Goal: Information Seeking & Learning: Learn about a topic

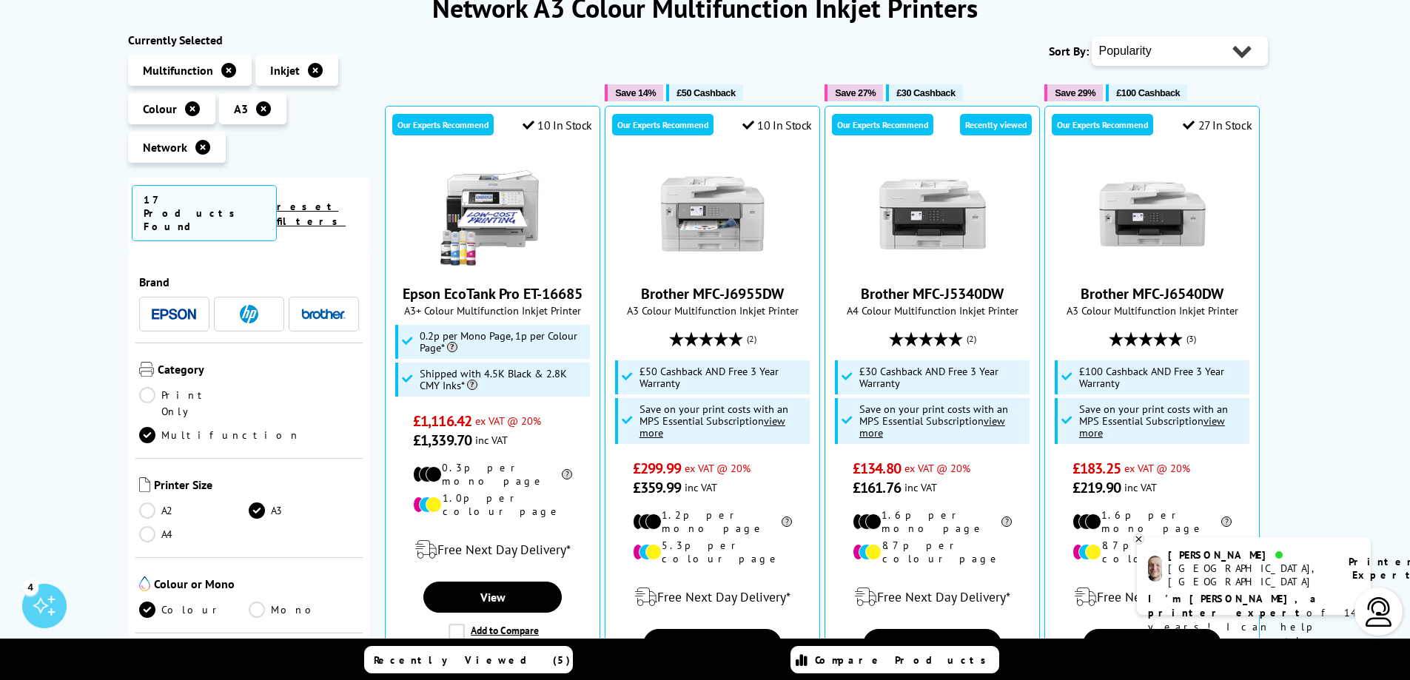
scroll to position [222, 0]
click at [927, 207] on img at bounding box center [932, 213] width 111 height 111
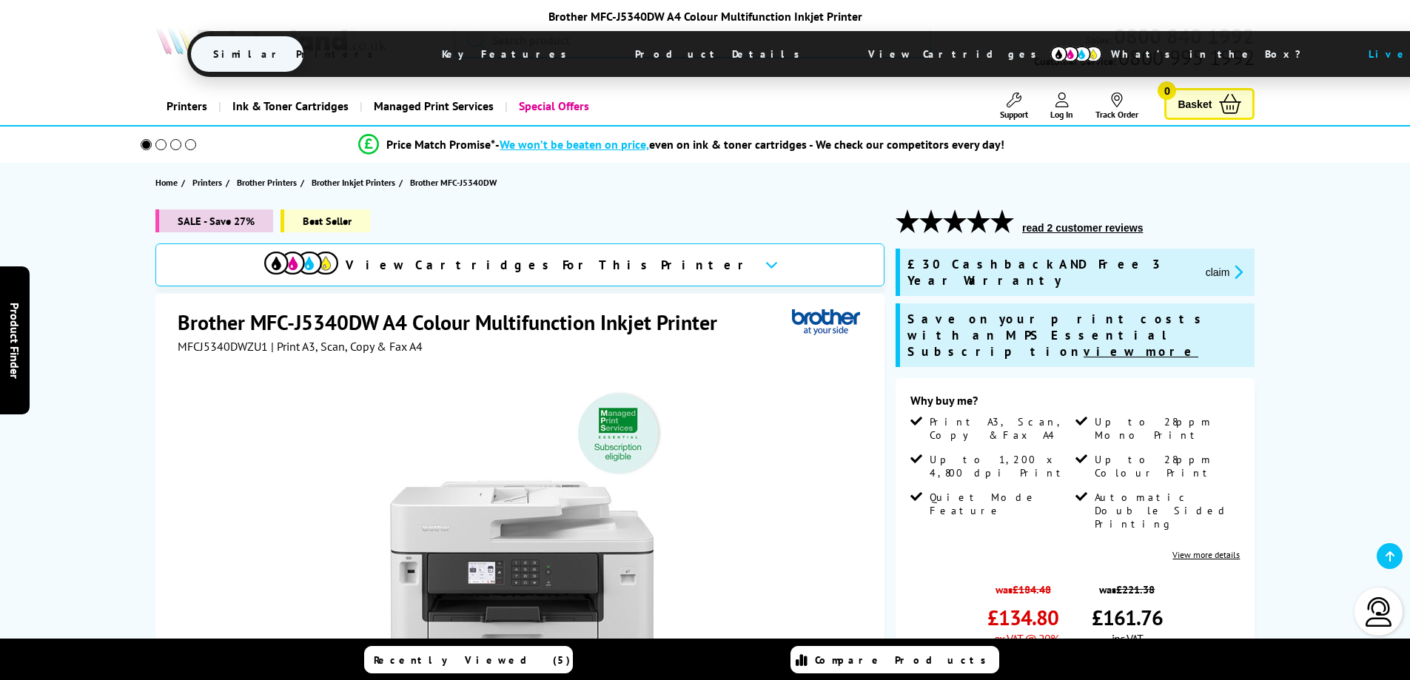
click at [632, 54] on span "Product Details" at bounding box center [721, 54] width 217 height 36
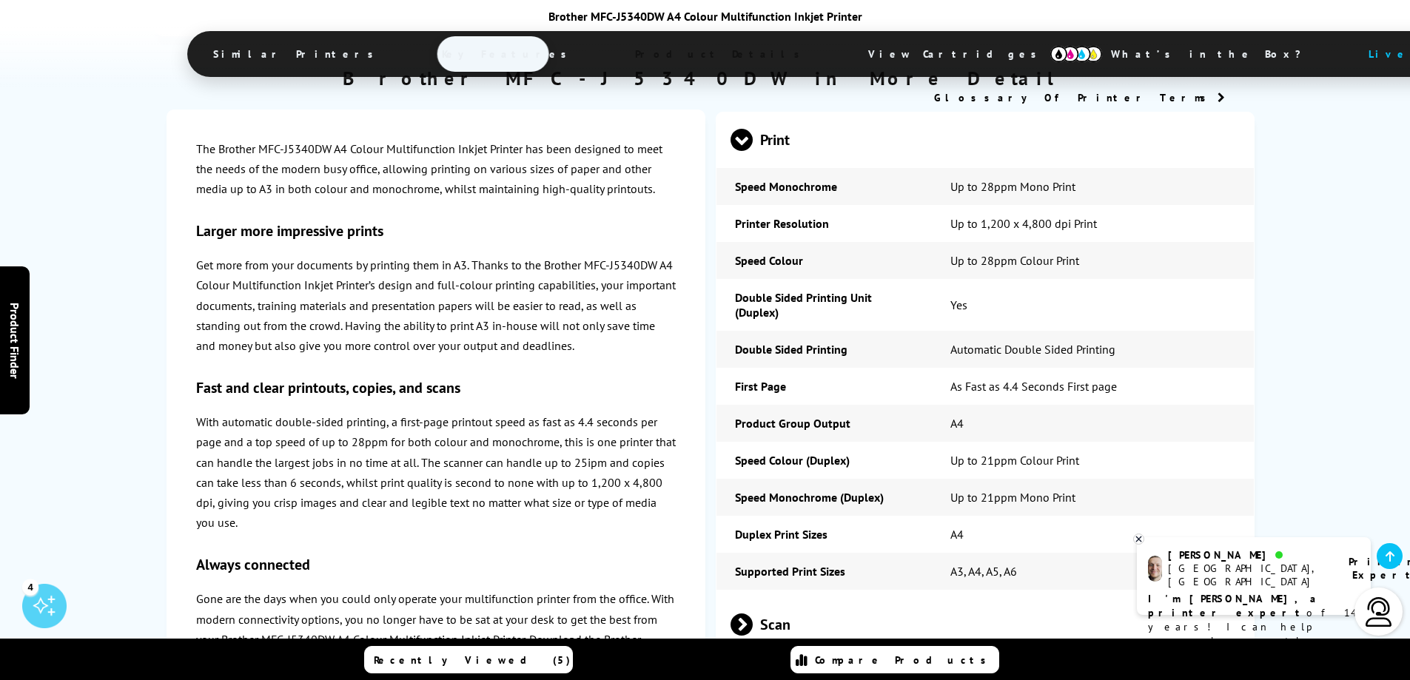
scroll to position [3782, 0]
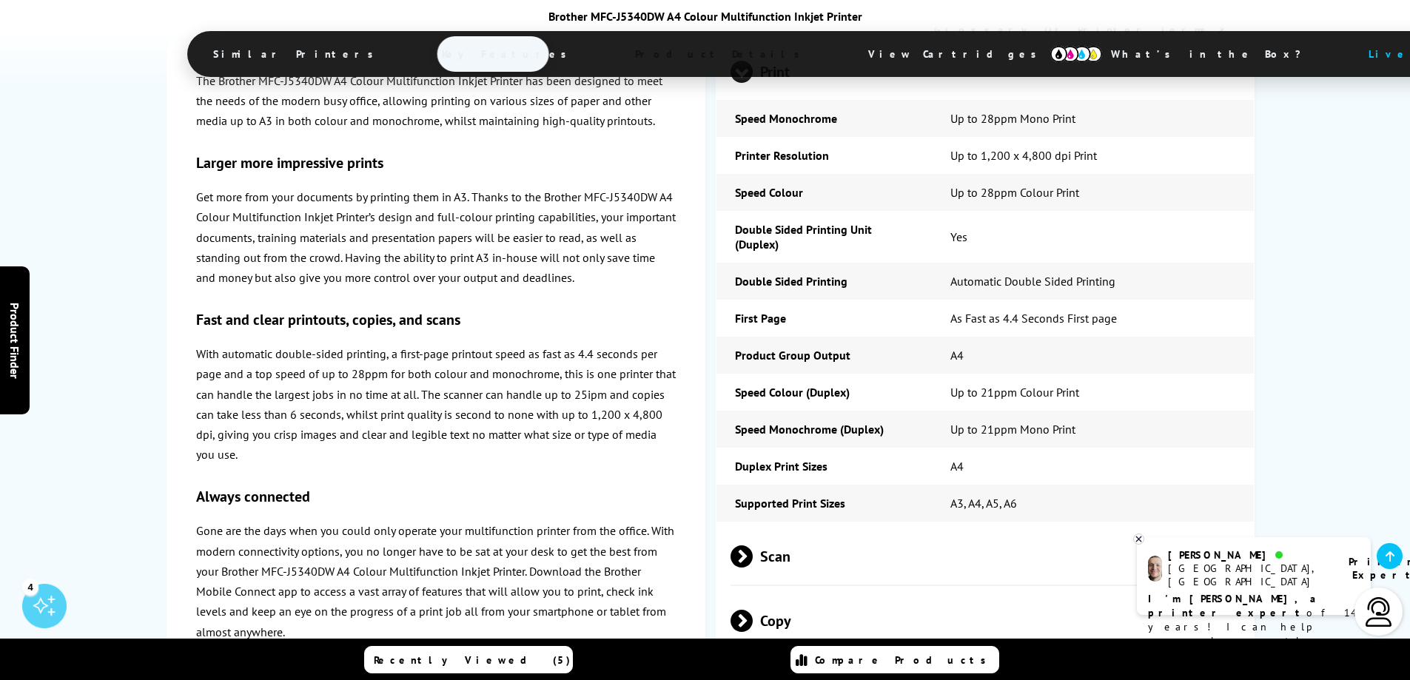
click at [799, 529] on span "Scan" at bounding box center [986, 557] width 511 height 56
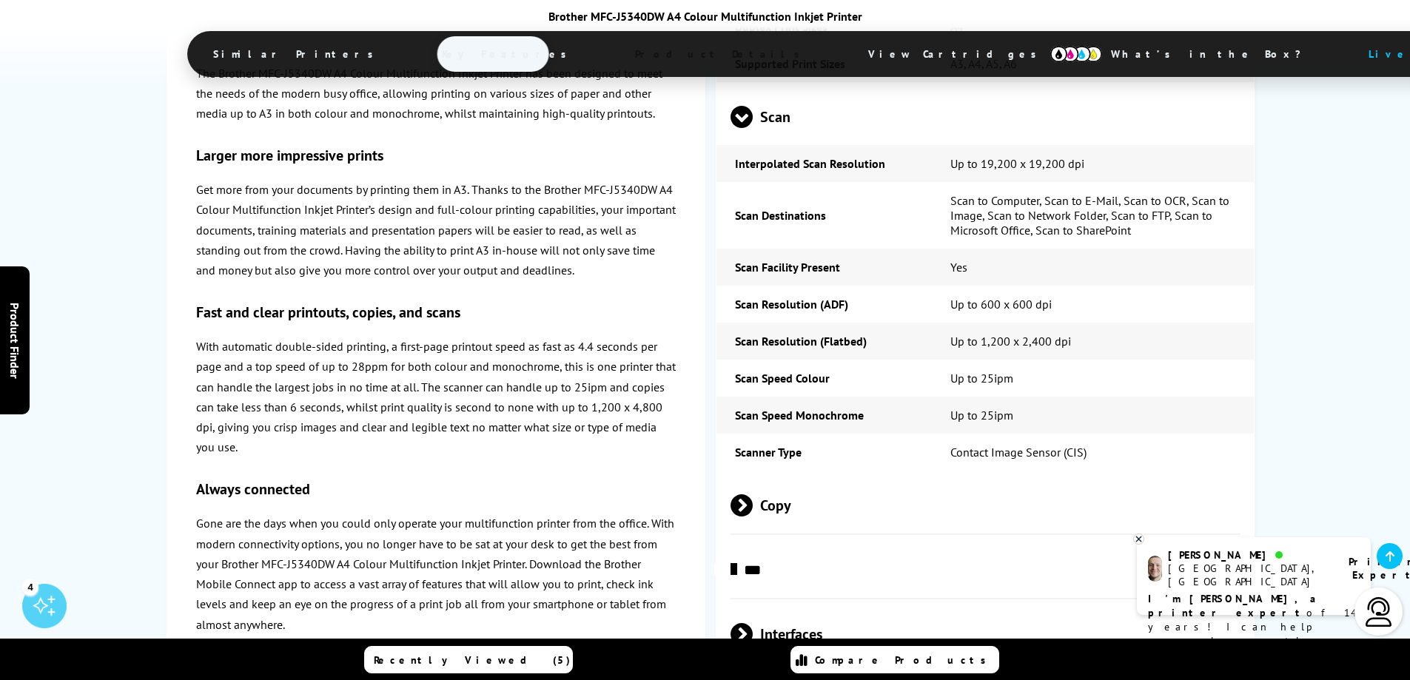
scroll to position [4226, 0]
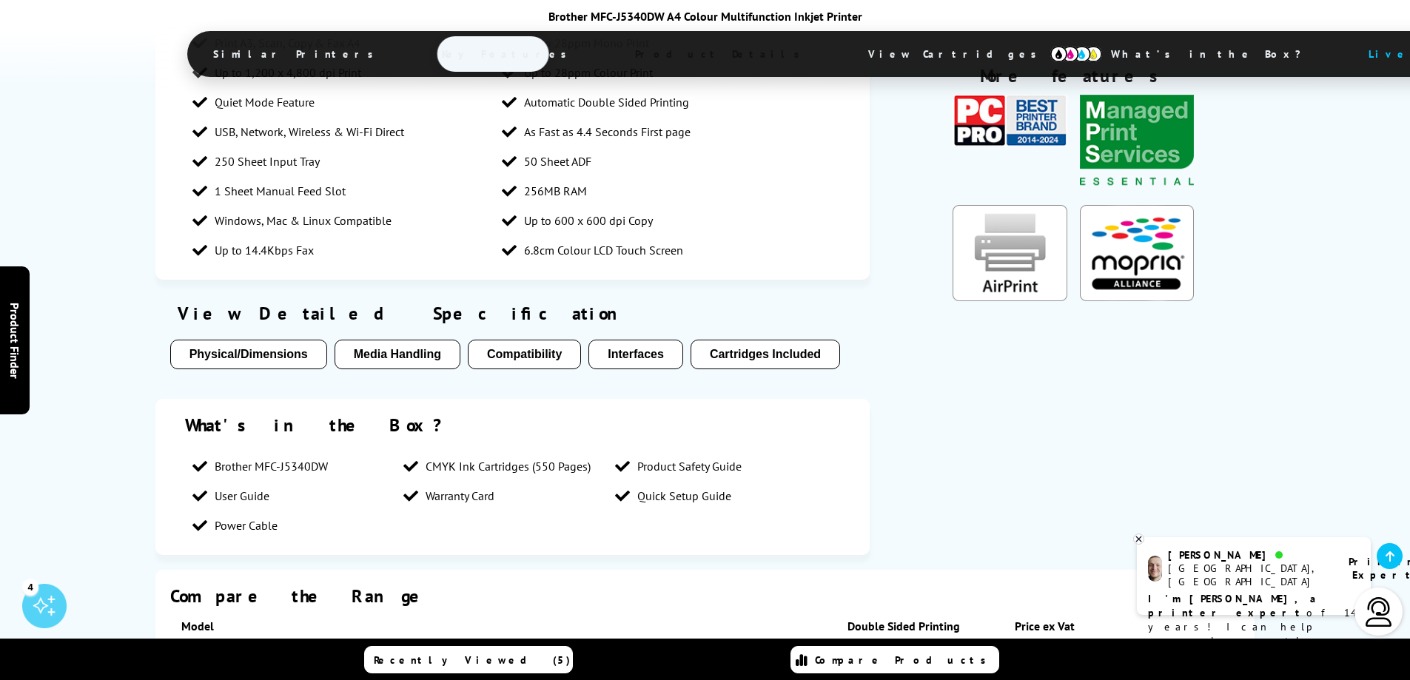
scroll to position [2450, 0]
